Goal: Find specific page/section: Find specific page/section

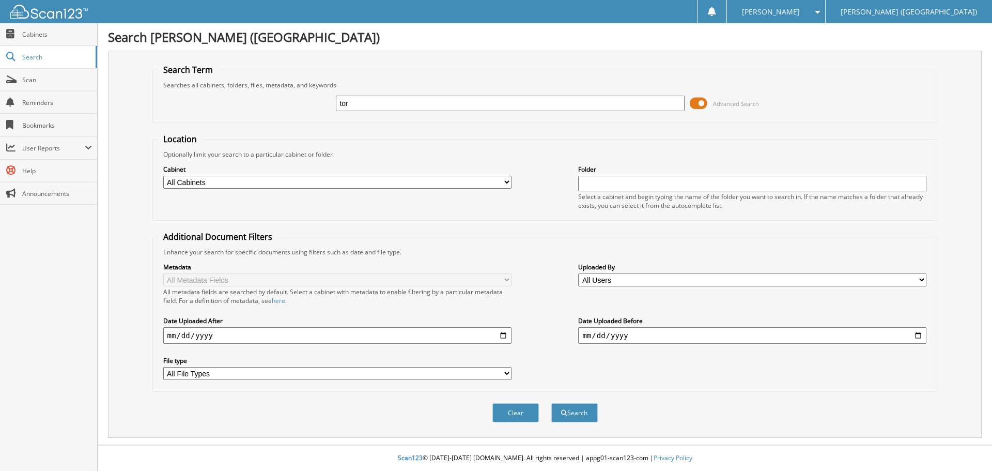
type input "[PERSON_NAME]"
click at [551, 403] on button "Search" at bounding box center [574, 412] width 46 height 19
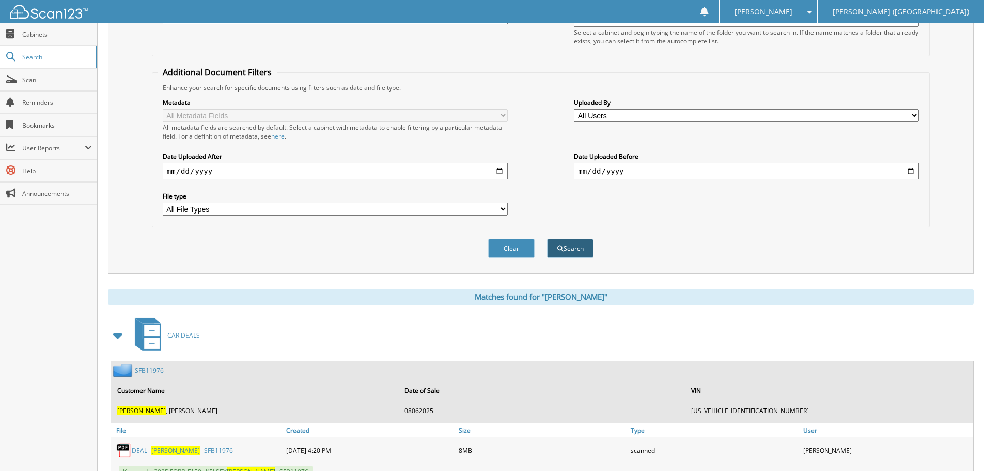
scroll to position [206, 0]
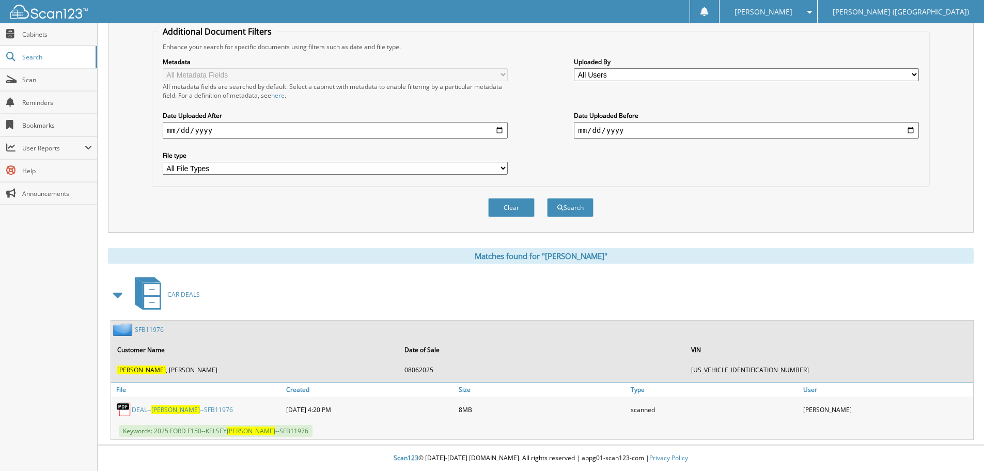
click at [205, 407] on link "DEAL-- [PERSON_NAME] --SFB11976" at bounding box center [182, 409] width 101 height 9
click at [71, 78] on span "Scan" at bounding box center [57, 79] width 70 height 9
